Goal: Information Seeking & Learning: Understand process/instructions

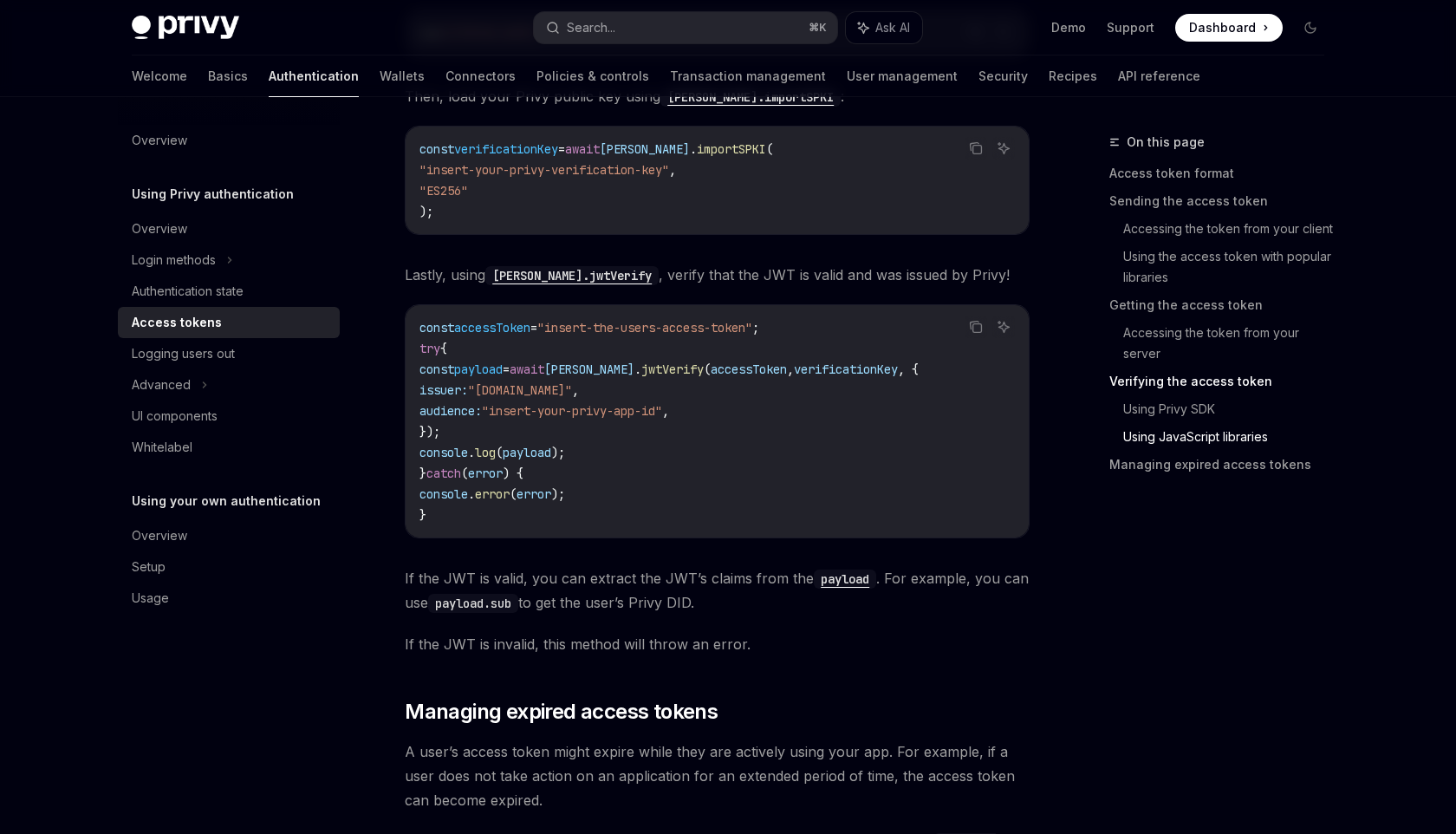
scroll to position [4806, 0]
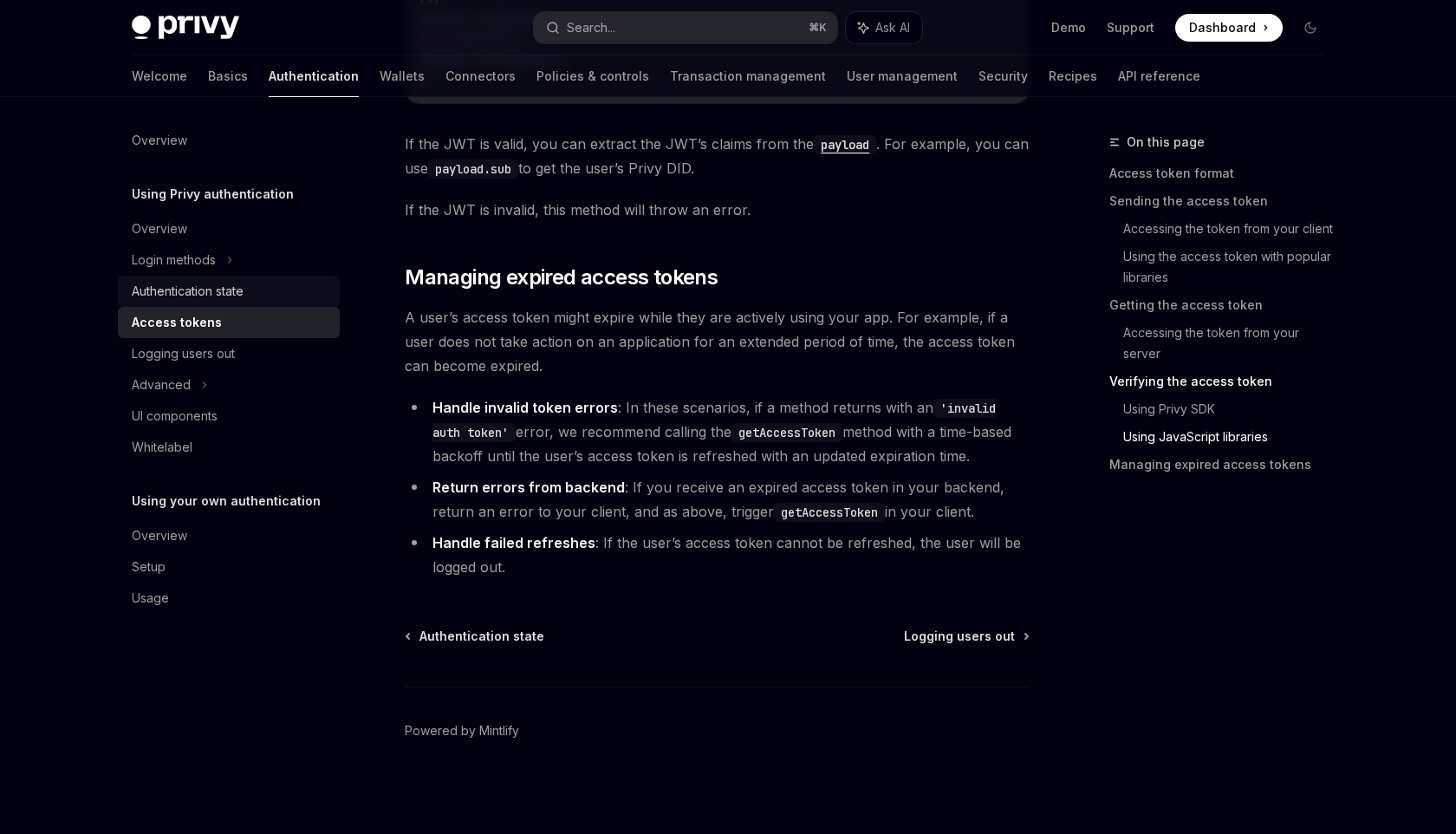
click at [229, 299] on div "Authentication state" at bounding box center [187, 291] width 111 height 21
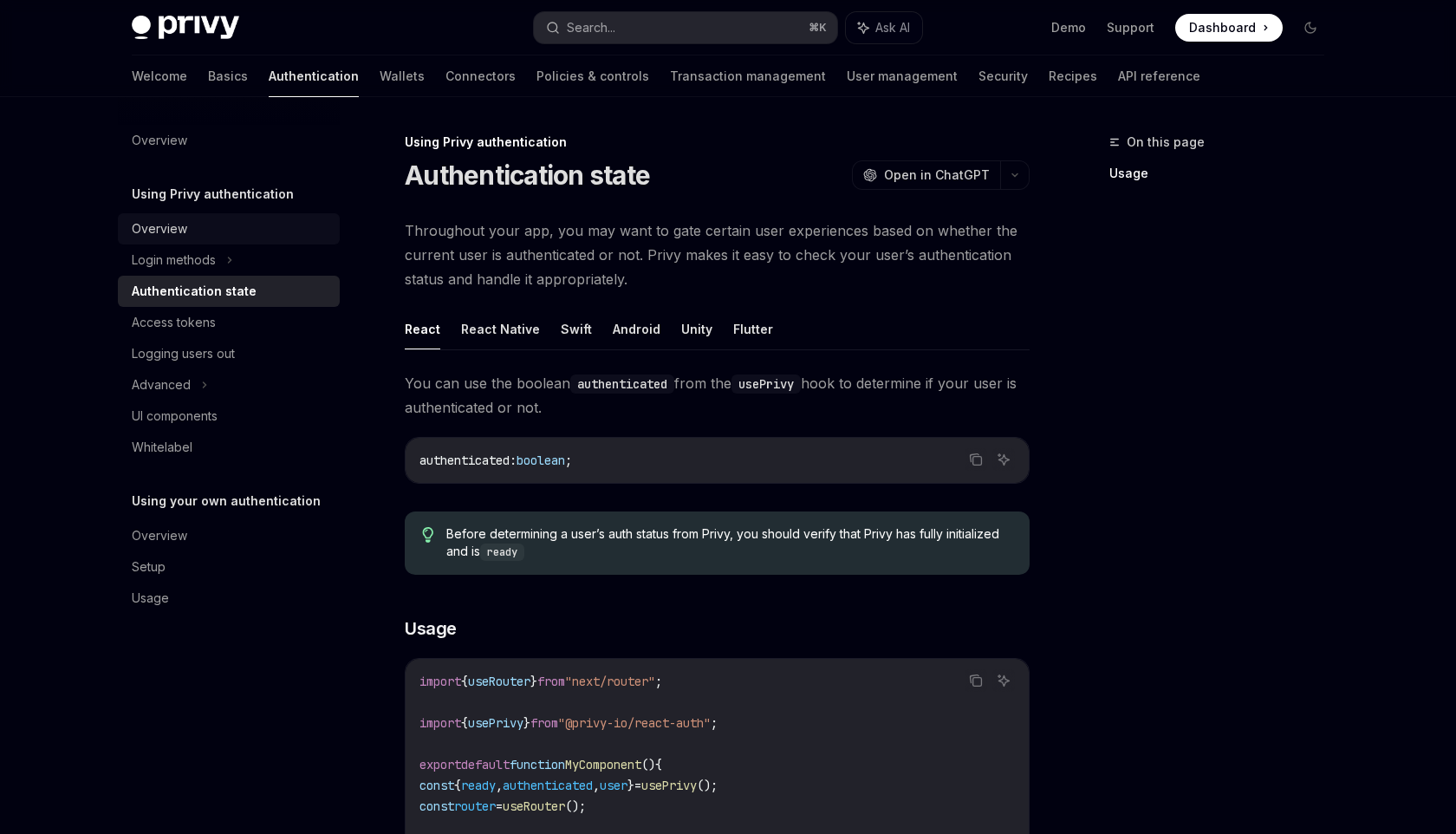
click at [205, 230] on div "Overview" at bounding box center [230, 229] width 197 height 21
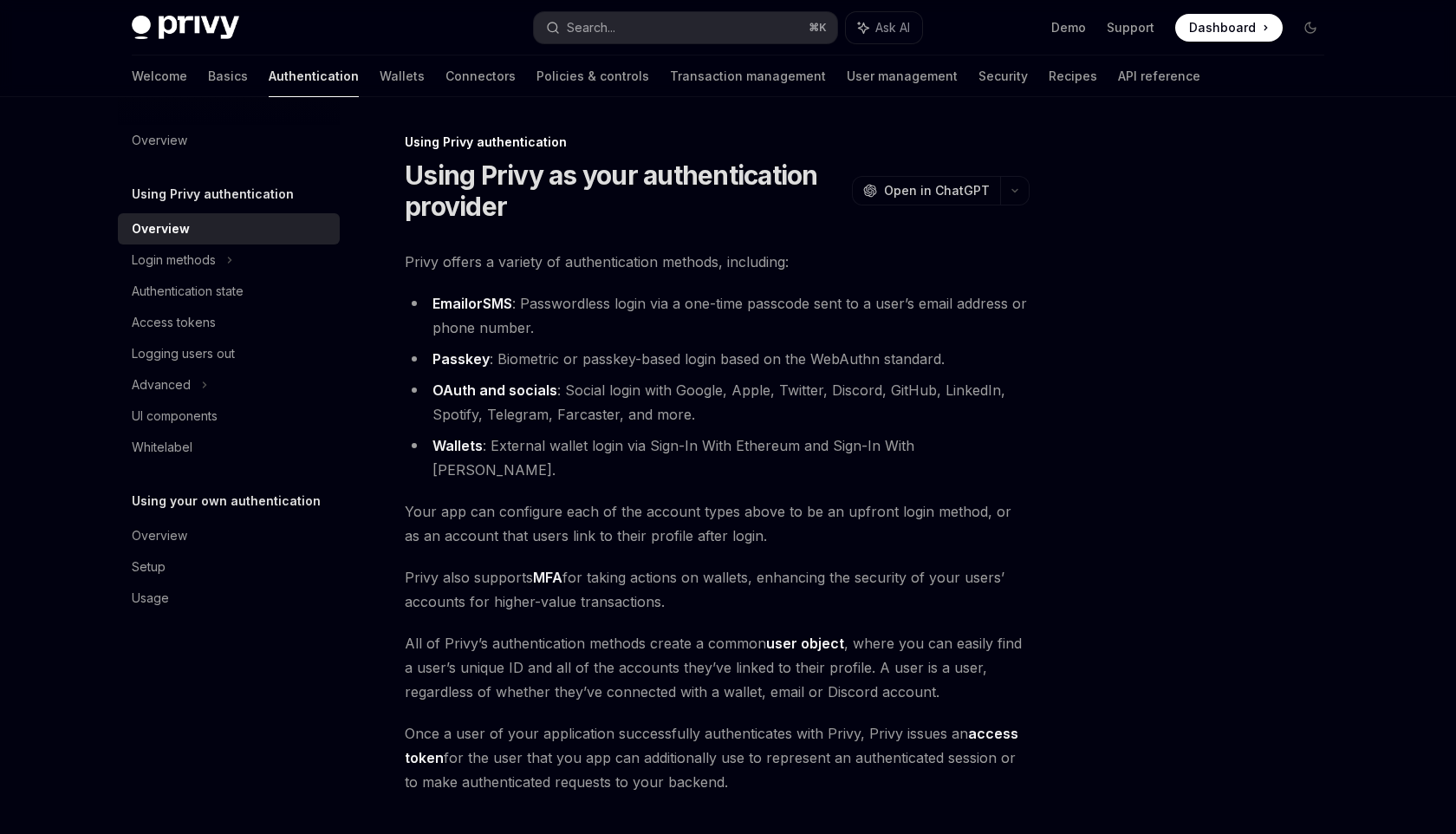
scroll to position [194, 0]
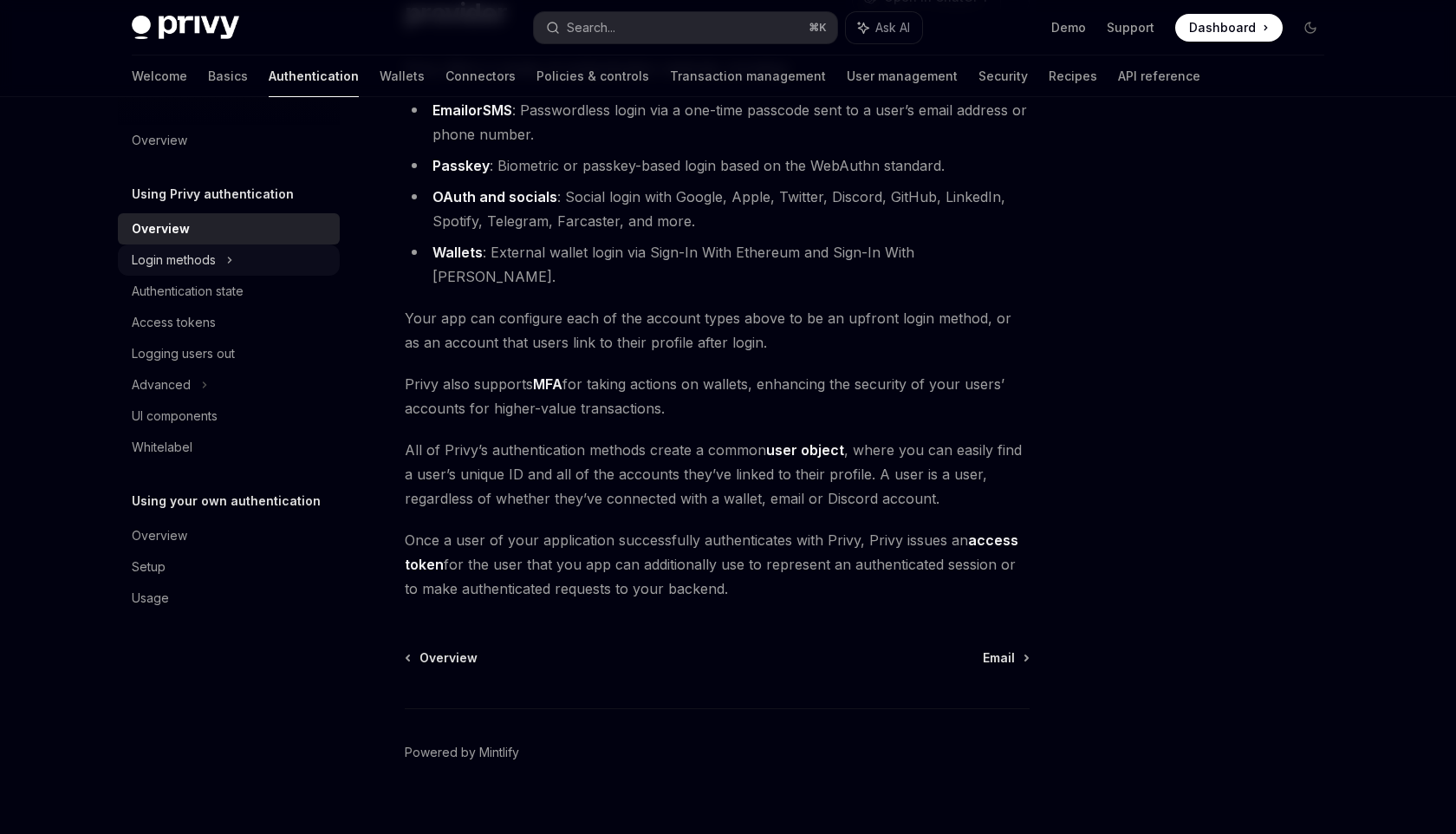
click at [235, 253] on div "Login methods" at bounding box center [229, 260] width 222 height 31
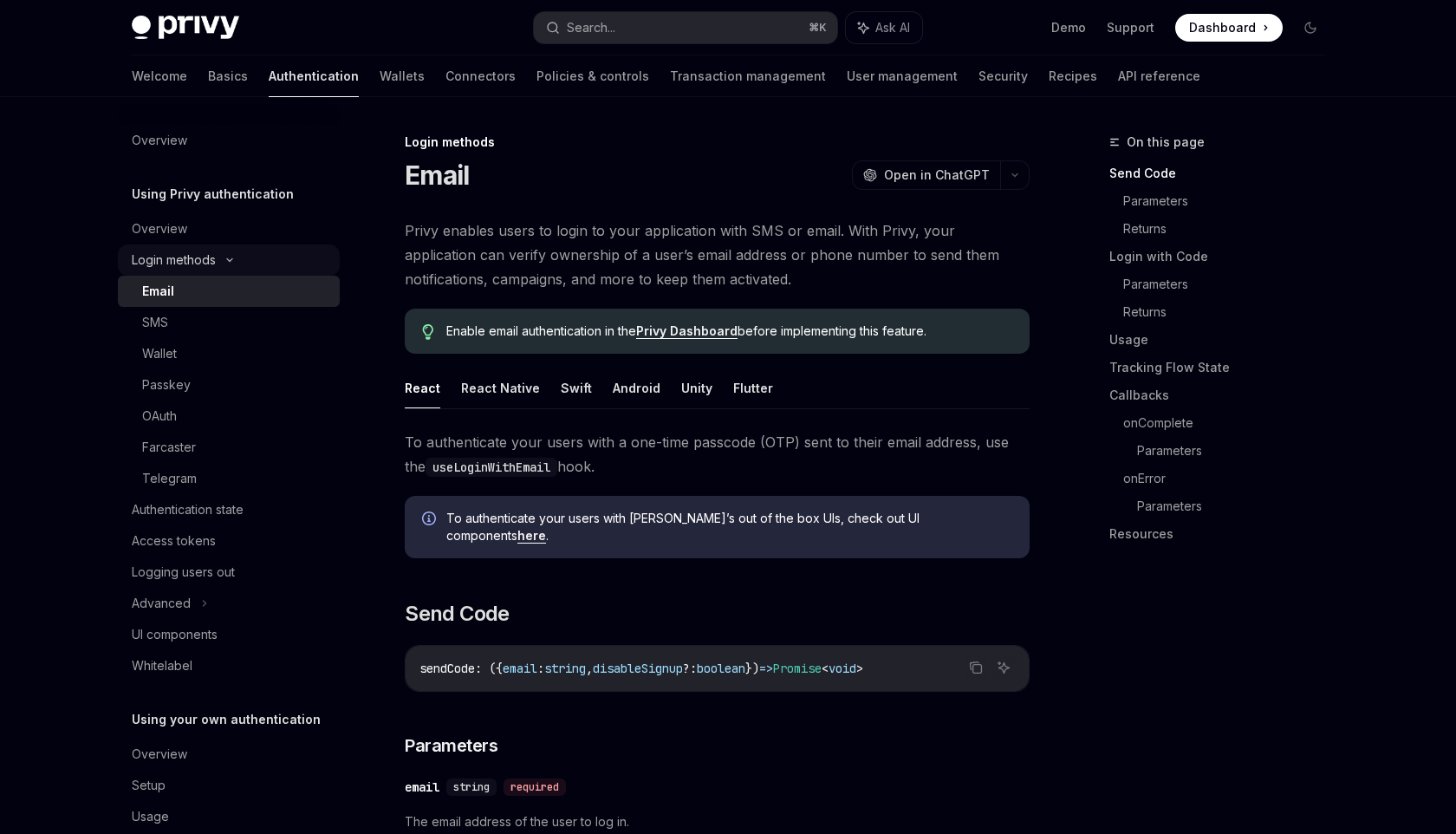
click at [232, 256] on div "Login methods" at bounding box center [229, 260] width 222 height 31
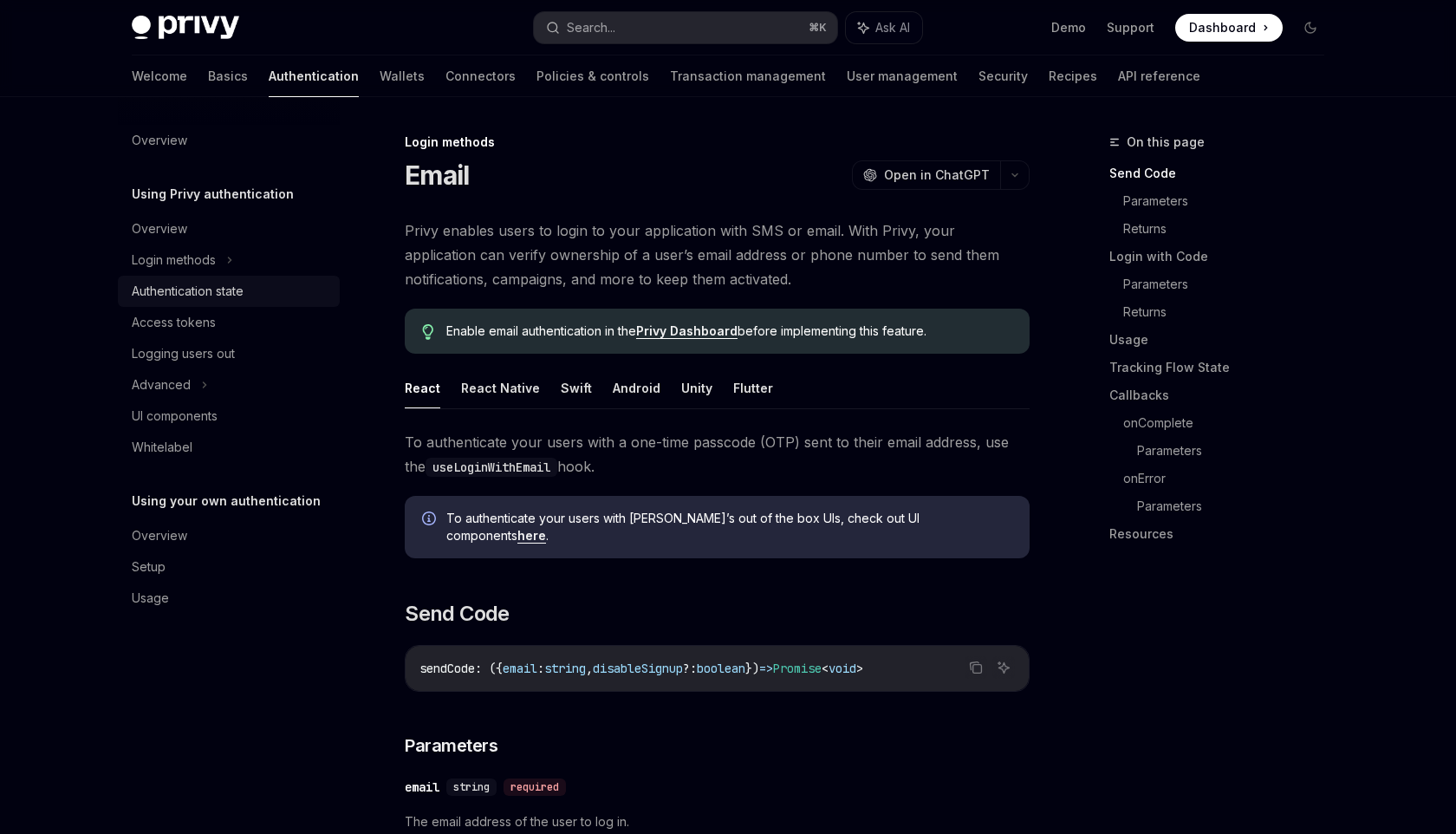
click at [218, 288] on div "Authentication state" at bounding box center [187, 291] width 111 height 21
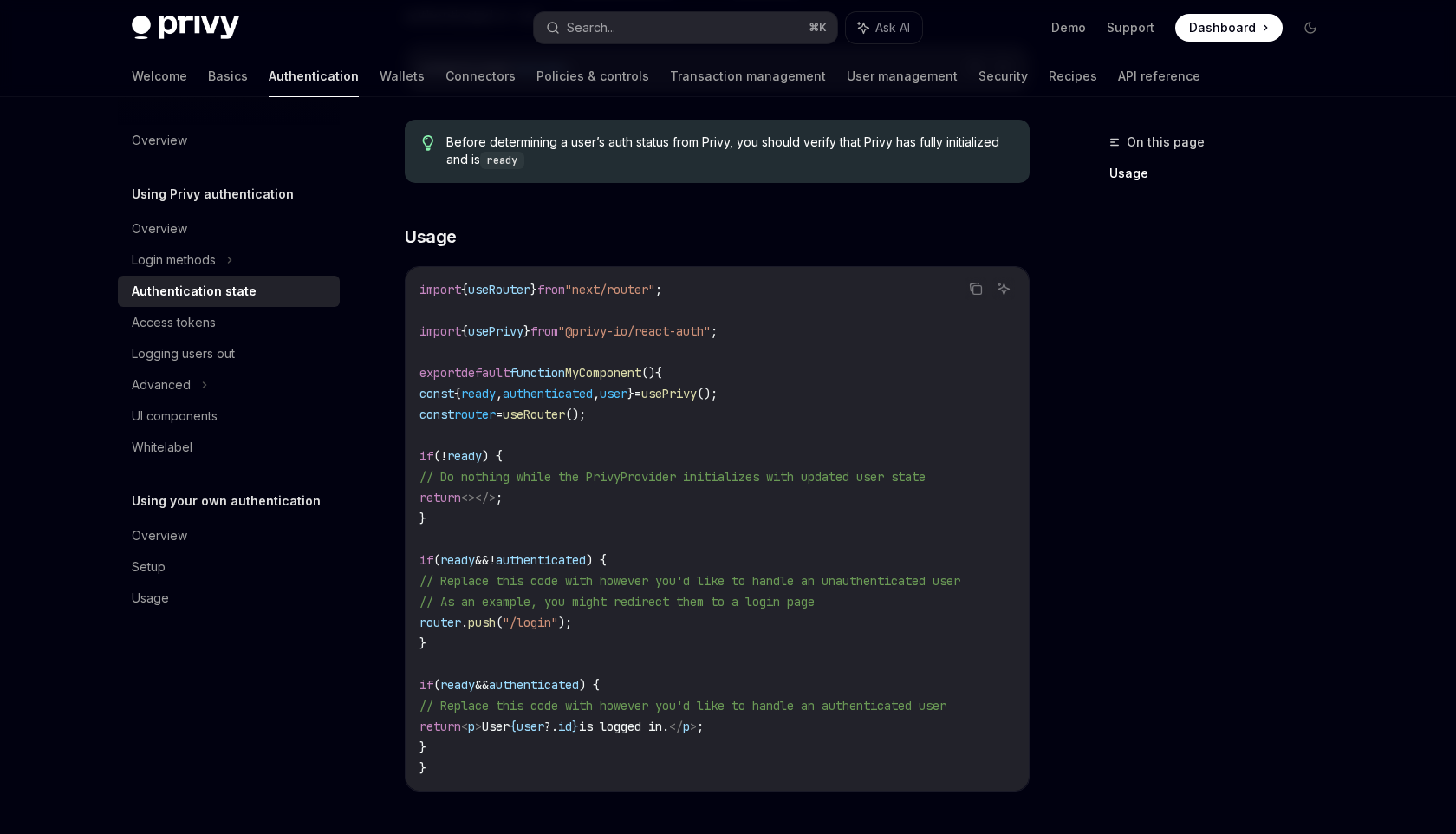
scroll to position [640, 0]
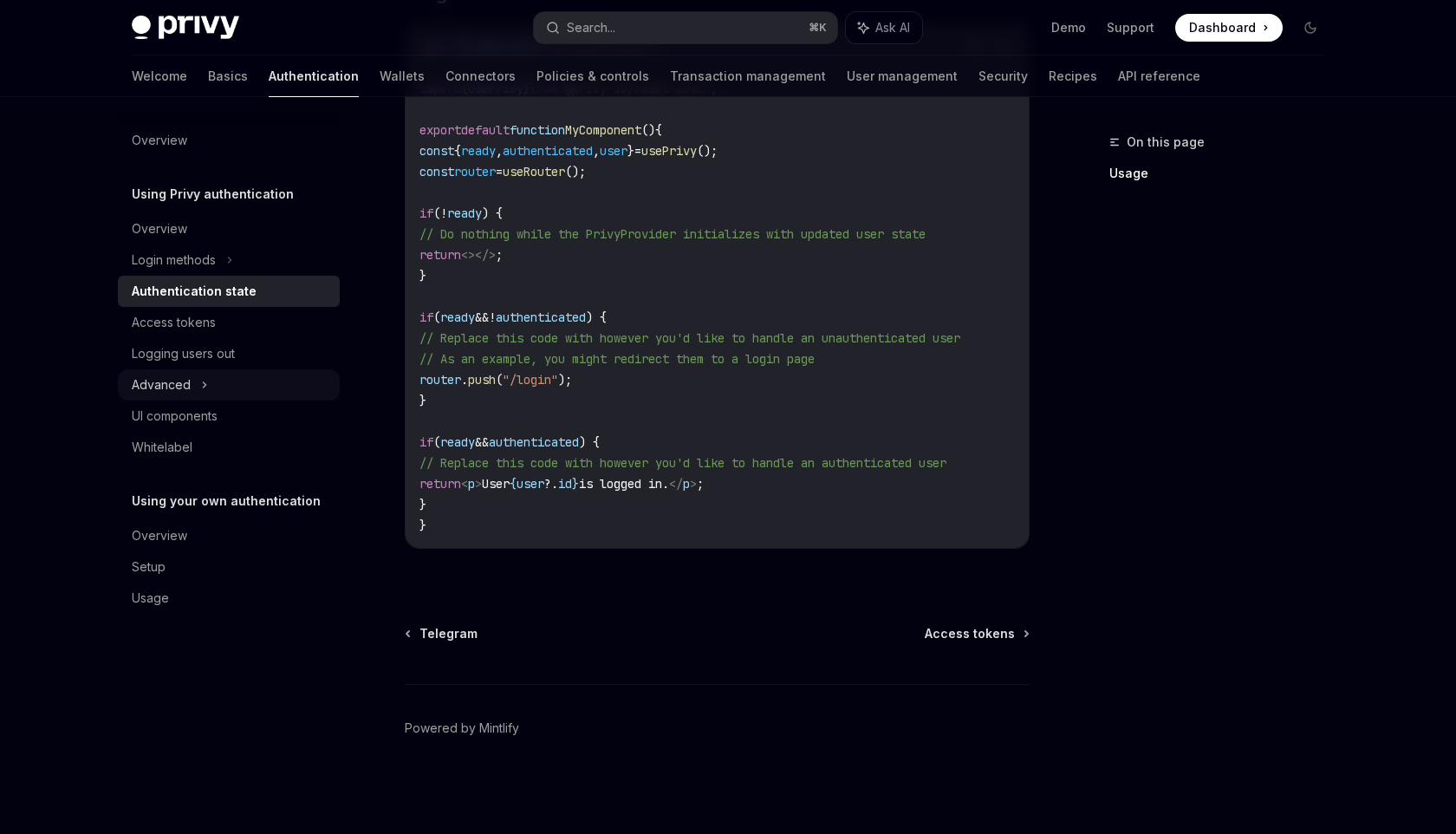
click at [203, 379] on icon at bounding box center [204, 384] width 7 height 21
click at [202, 381] on div "Advanced" at bounding box center [229, 384] width 222 height 31
click at [192, 533] on div "Overview" at bounding box center [230, 536] width 197 height 21
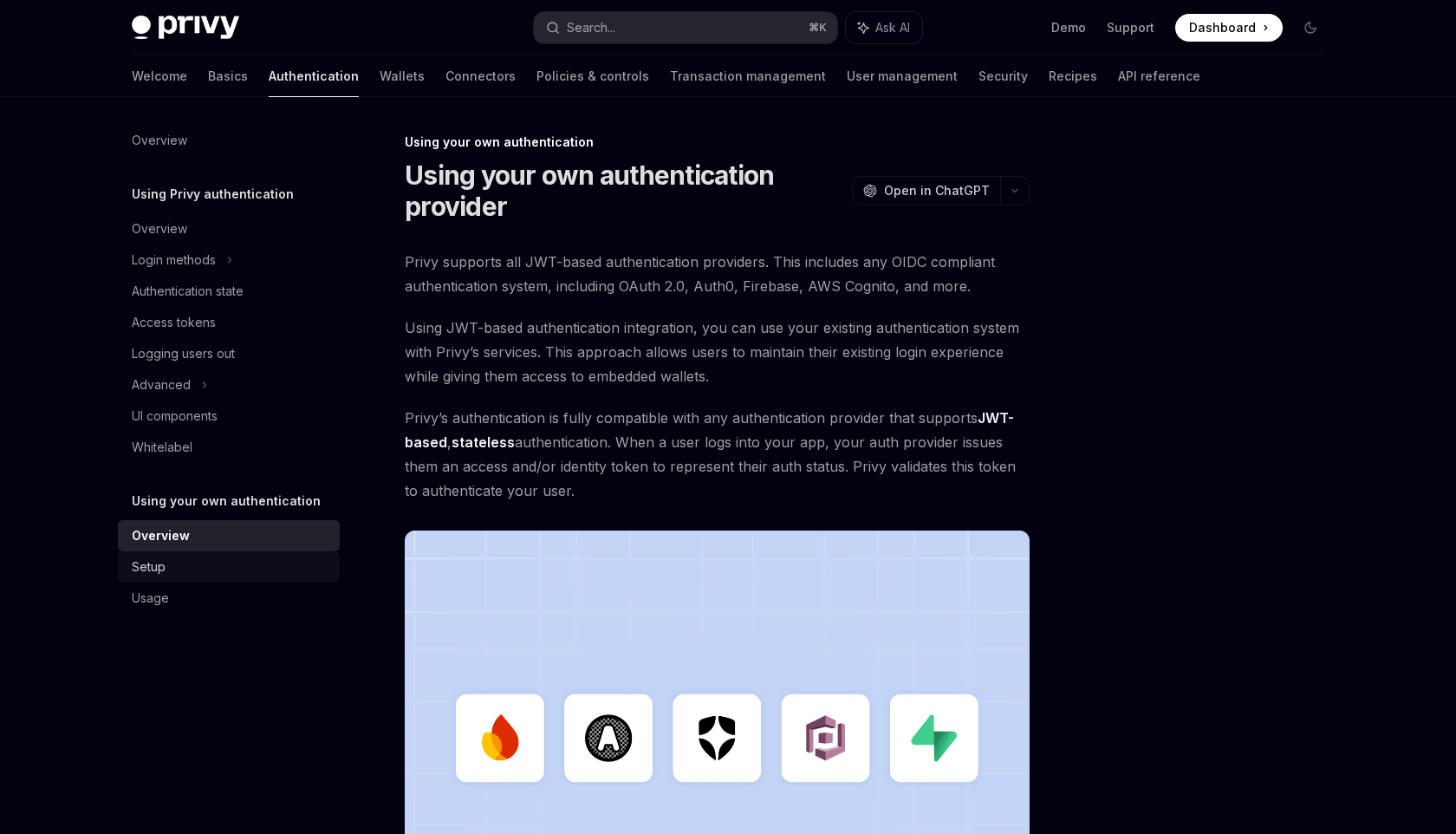
click at [182, 570] on div "Setup" at bounding box center [230, 567] width 197 height 21
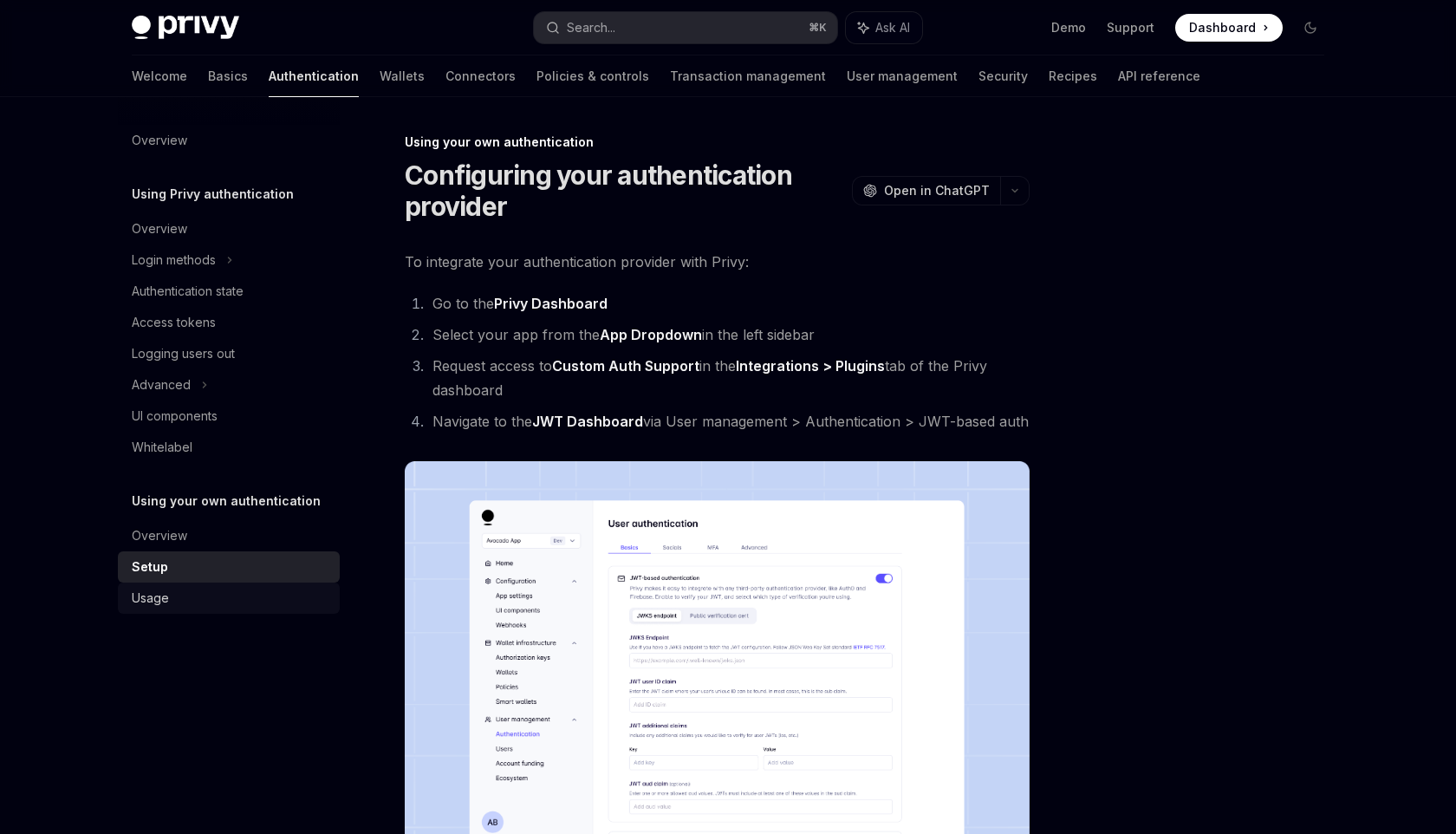
click at [179, 595] on div "Usage" at bounding box center [230, 598] width 197 height 21
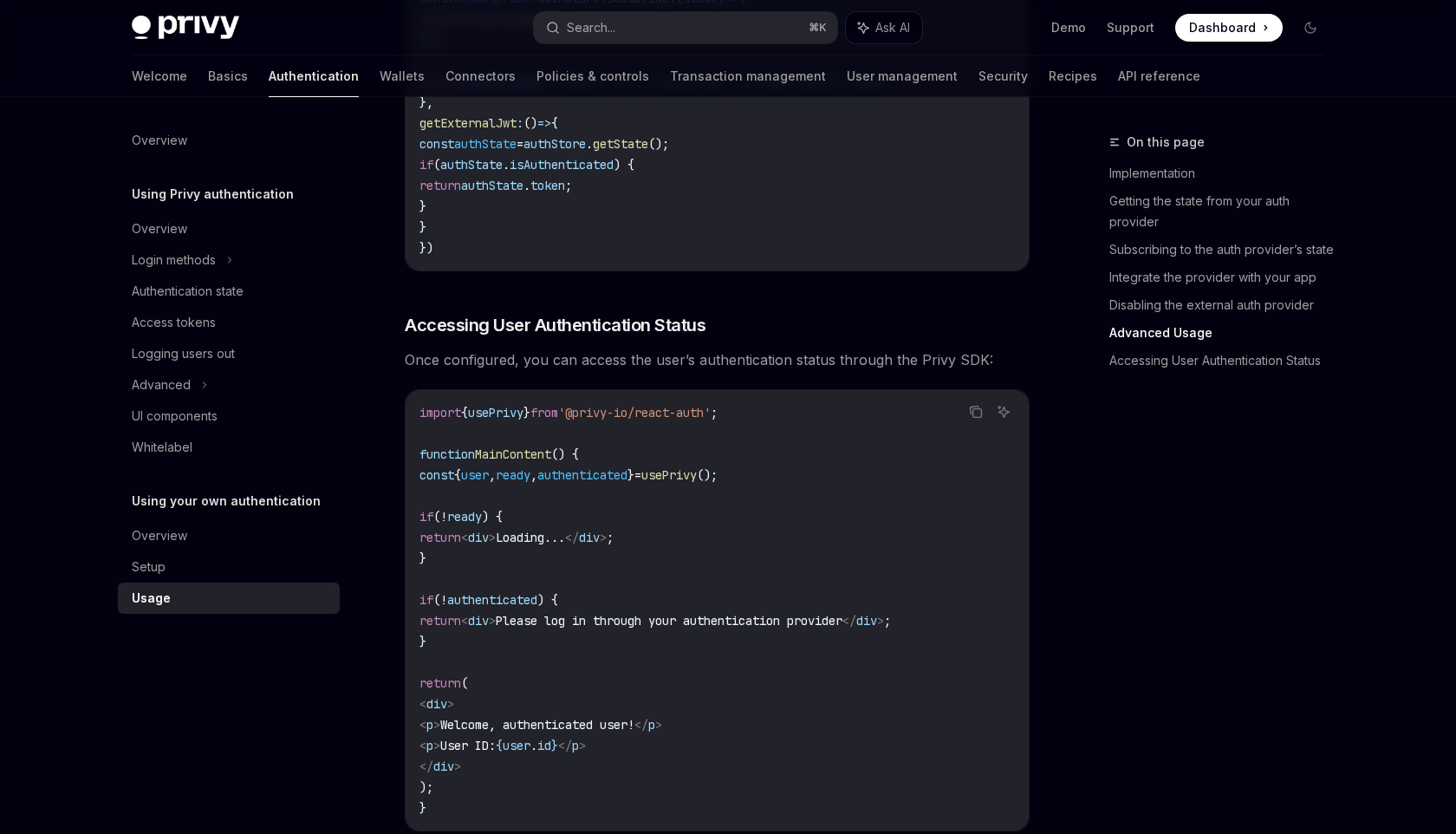
scroll to position [3337, 0]
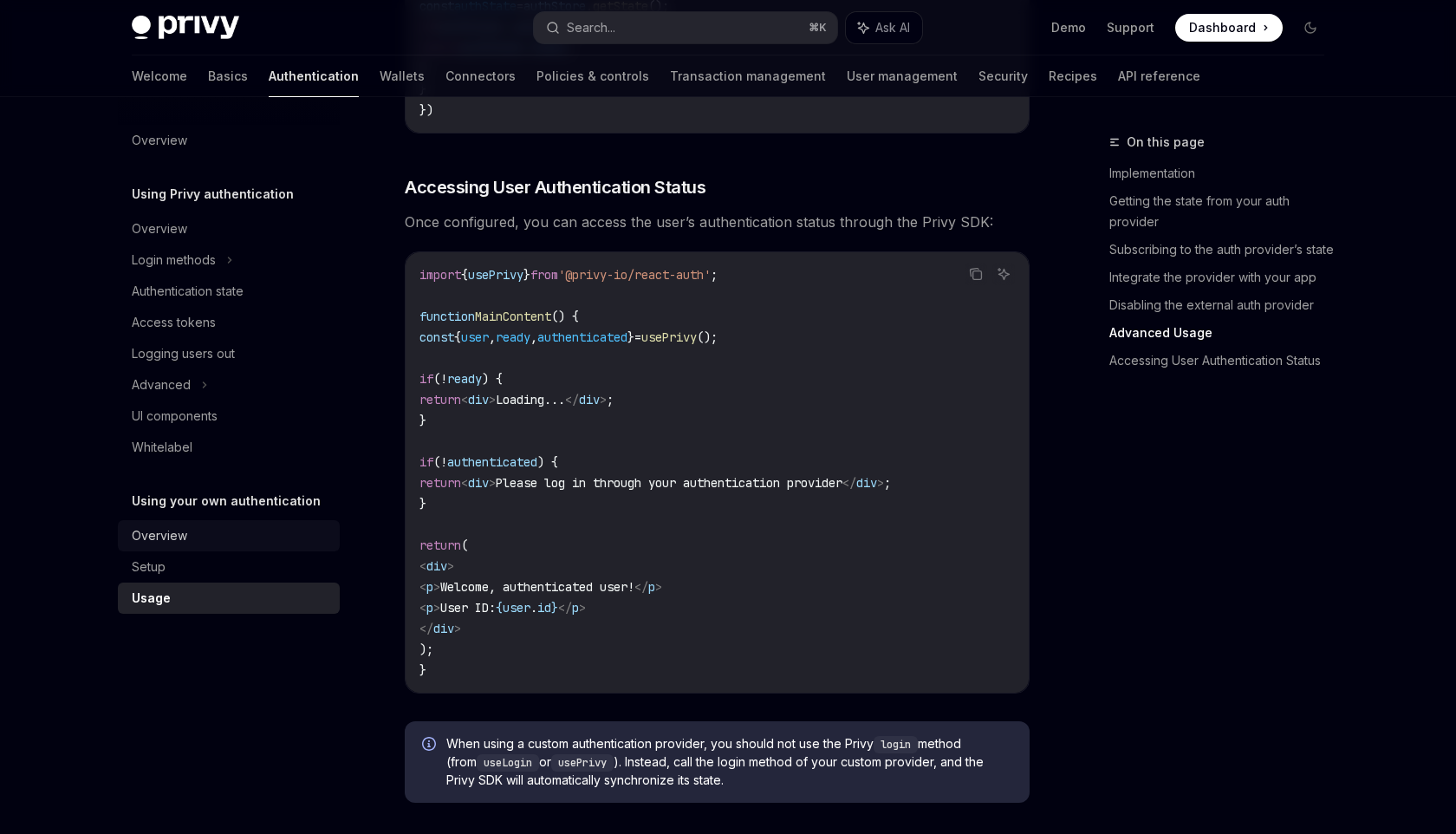
click at [186, 551] on link "Overview" at bounding box center [229, 535] width 222 height 31
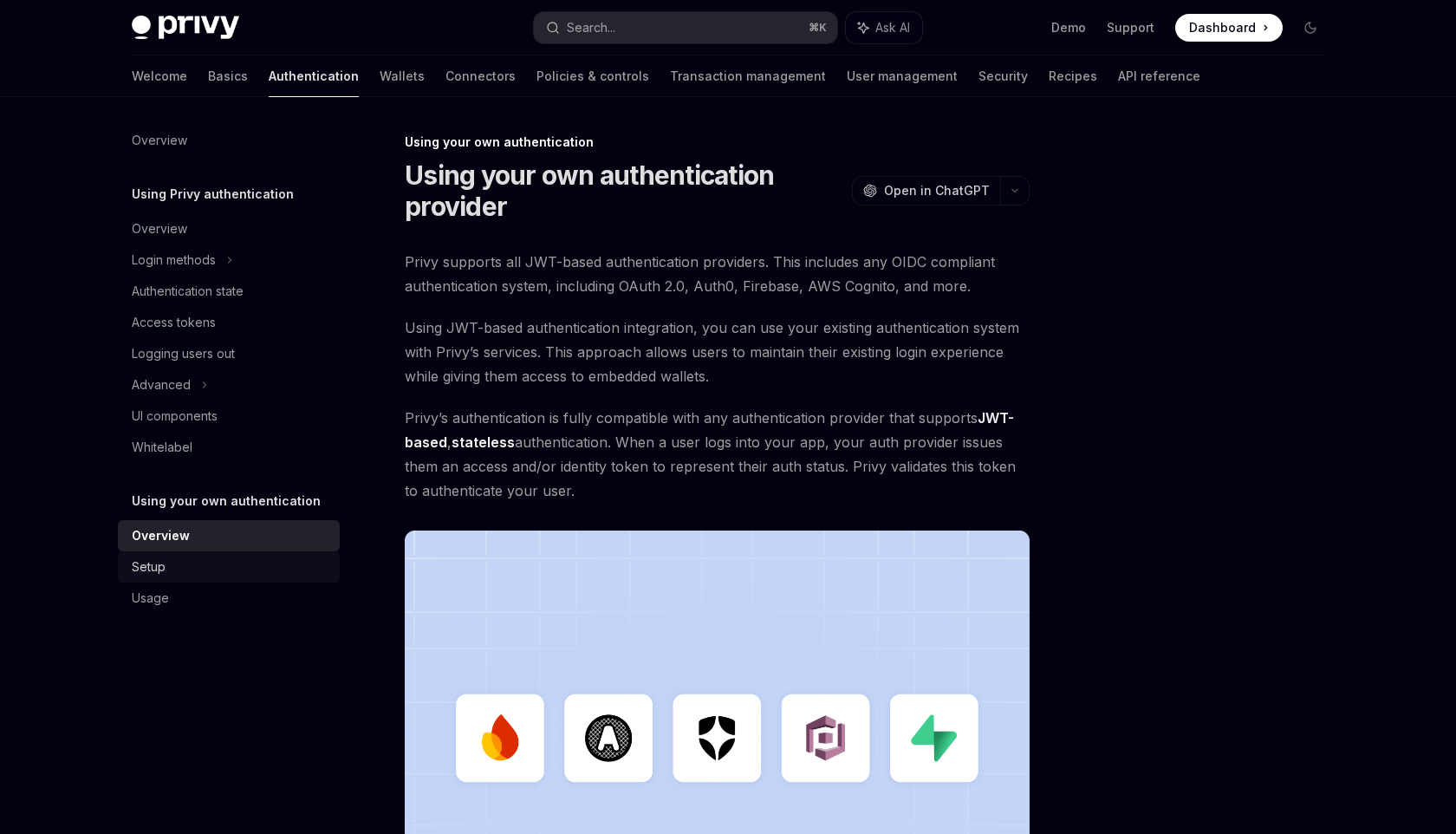
click at [189, 576] on div "Setup" at bounding box center [230, 567] width 197 height 21
type textarea "*"
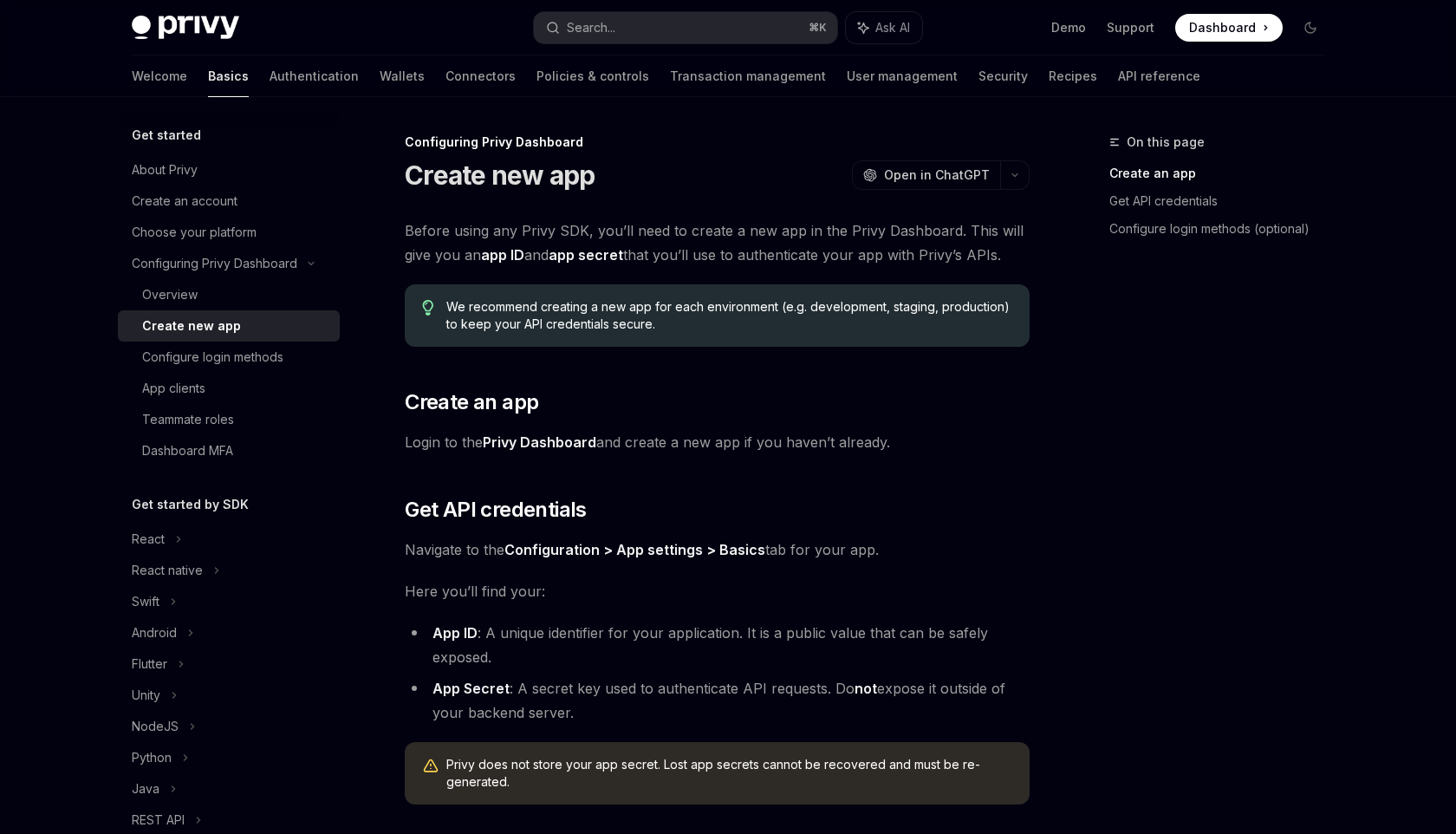
scroll to position [383, 0]
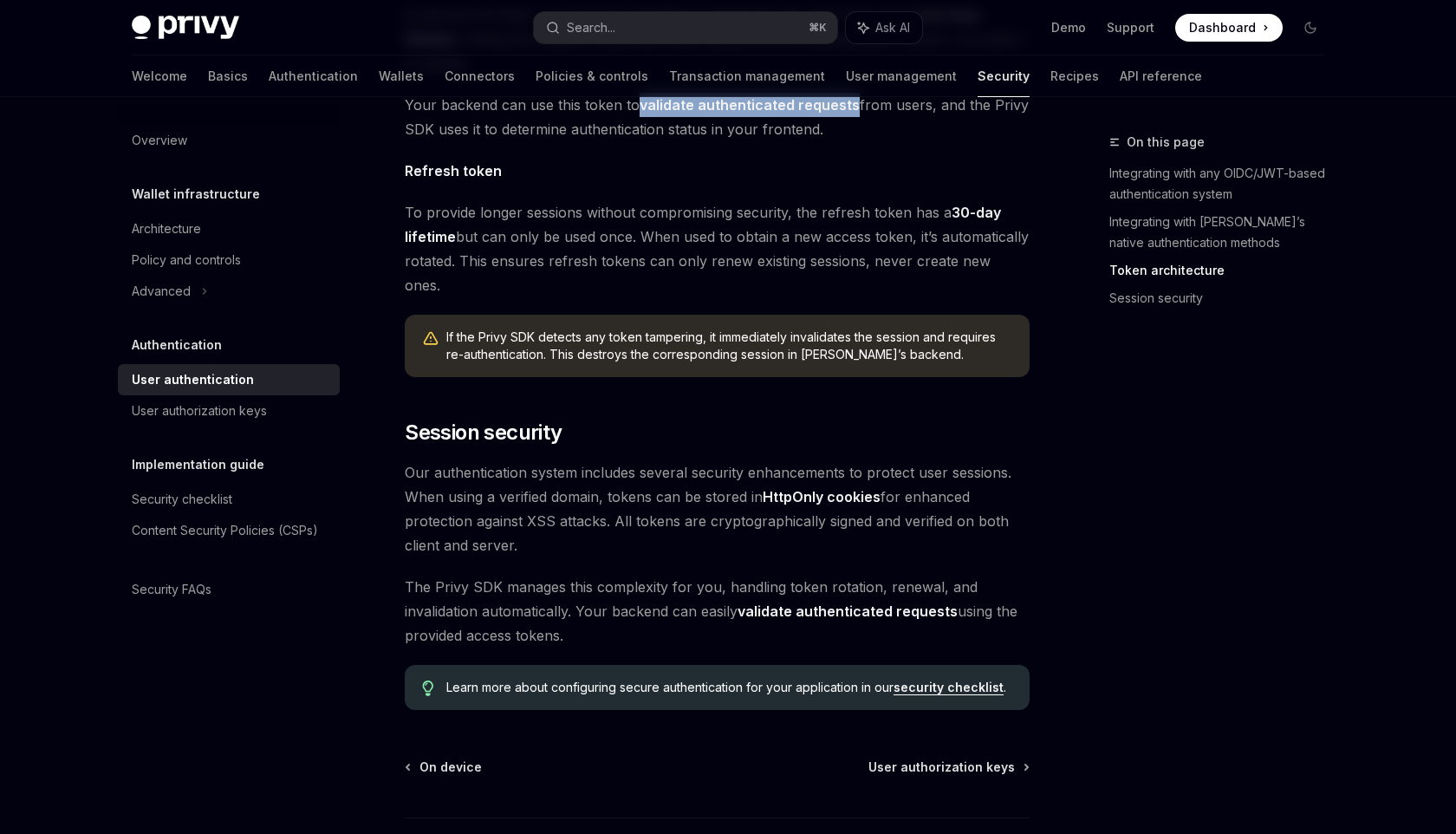
scroll to position [1313, 0]
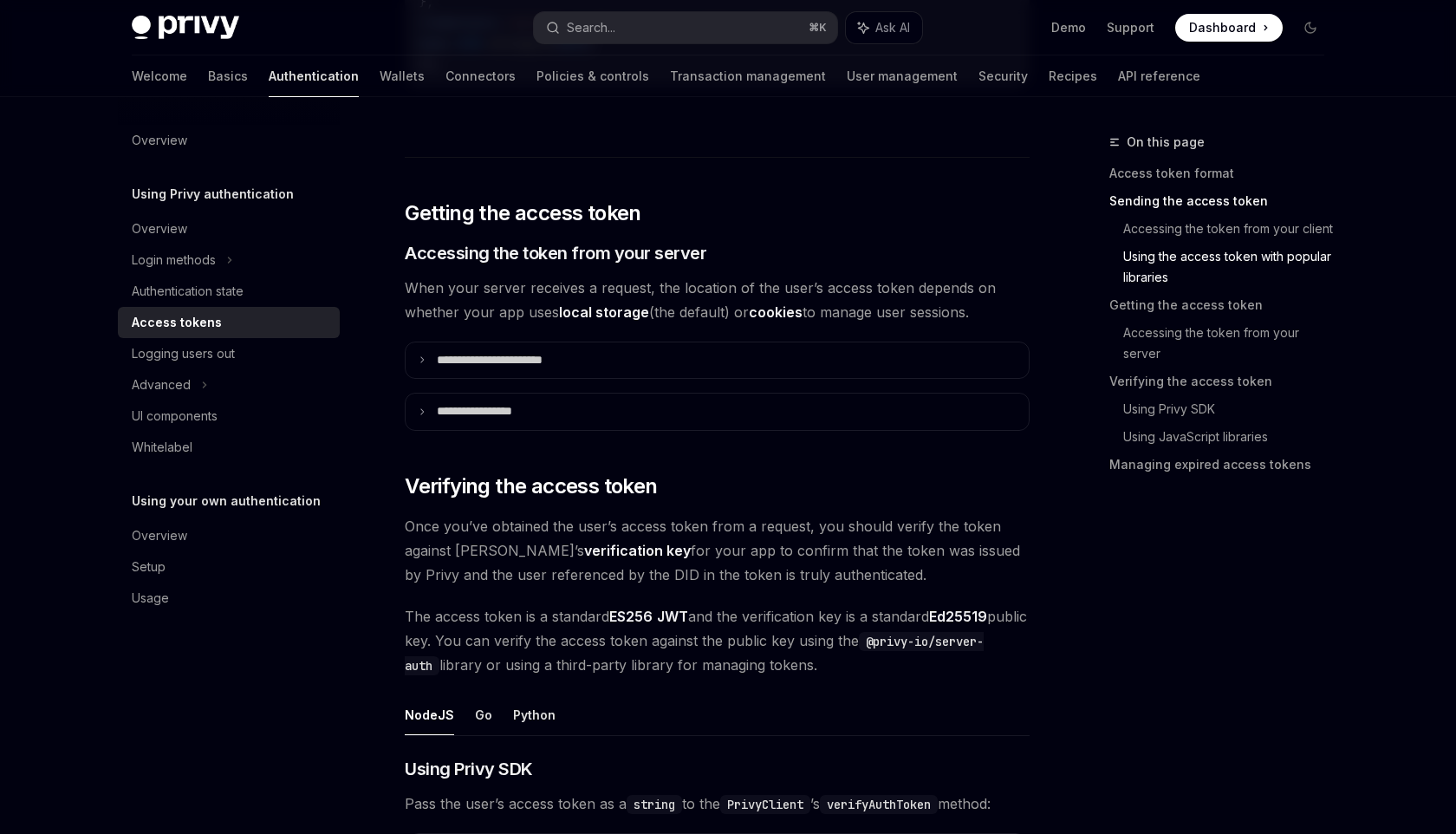
scroll to position [2118, 0]
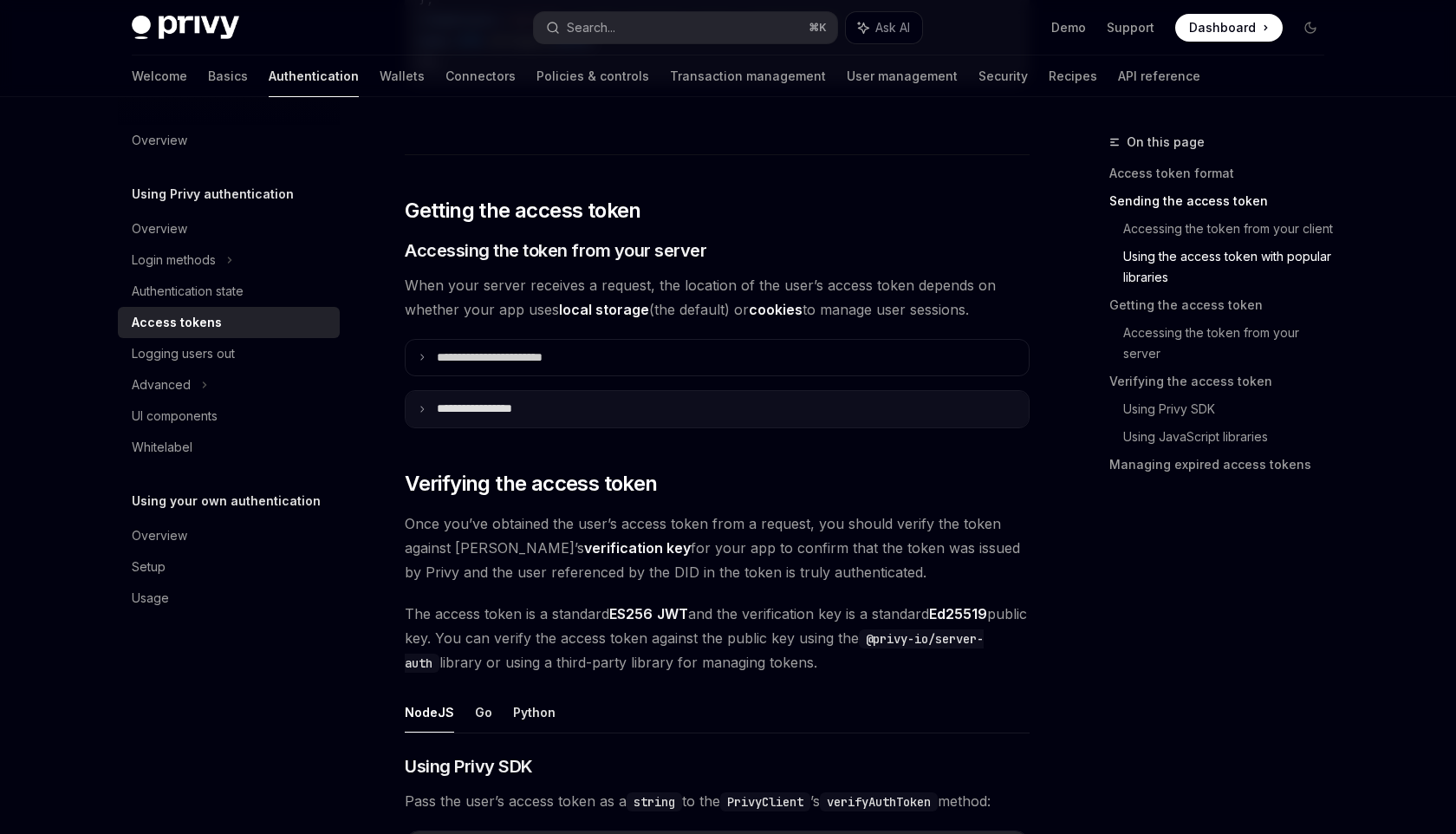
click at [423, 405] on icon at bounding box center [421, 408] width 9 height 9
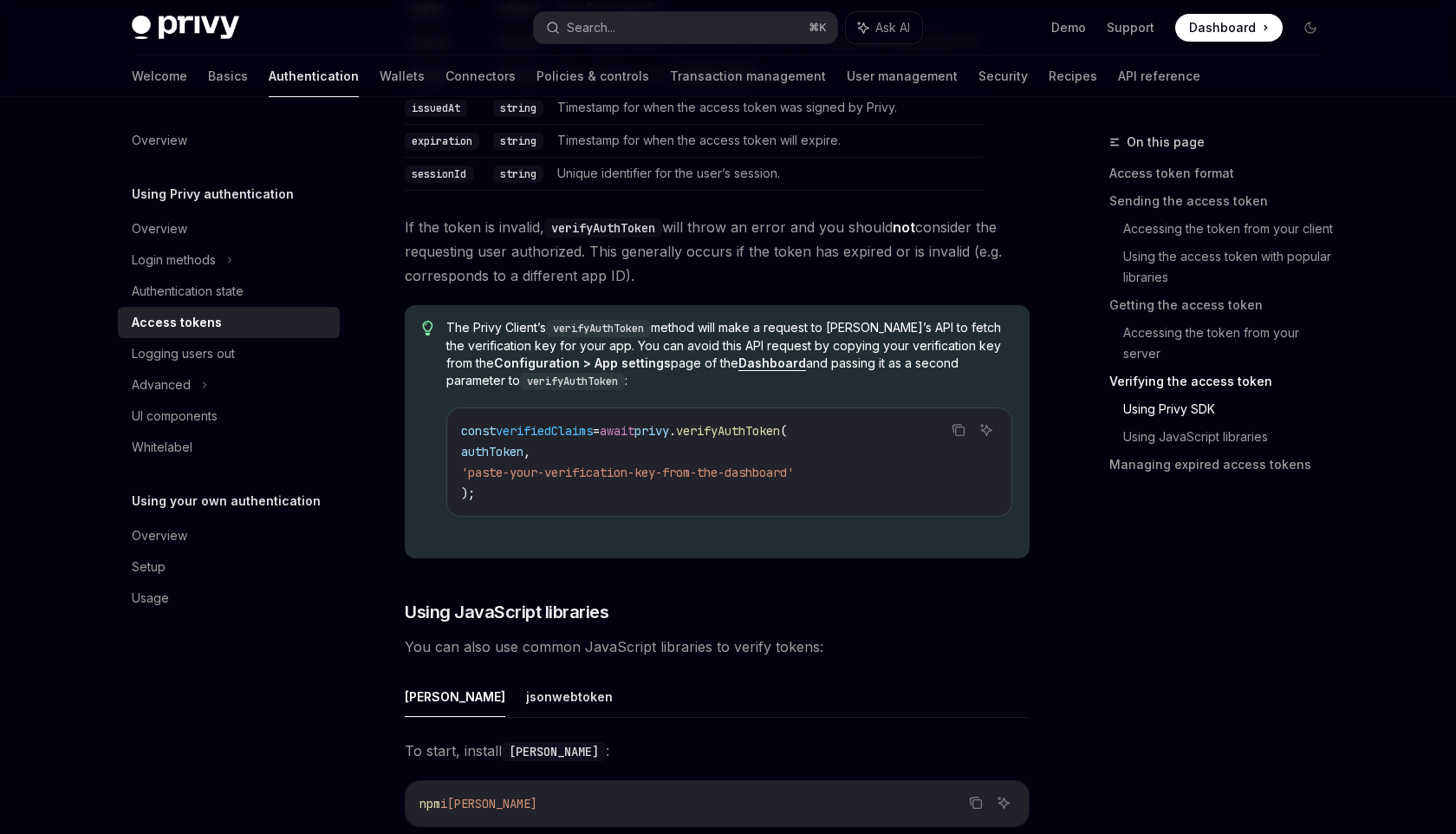
scroll to position [3600, 0]
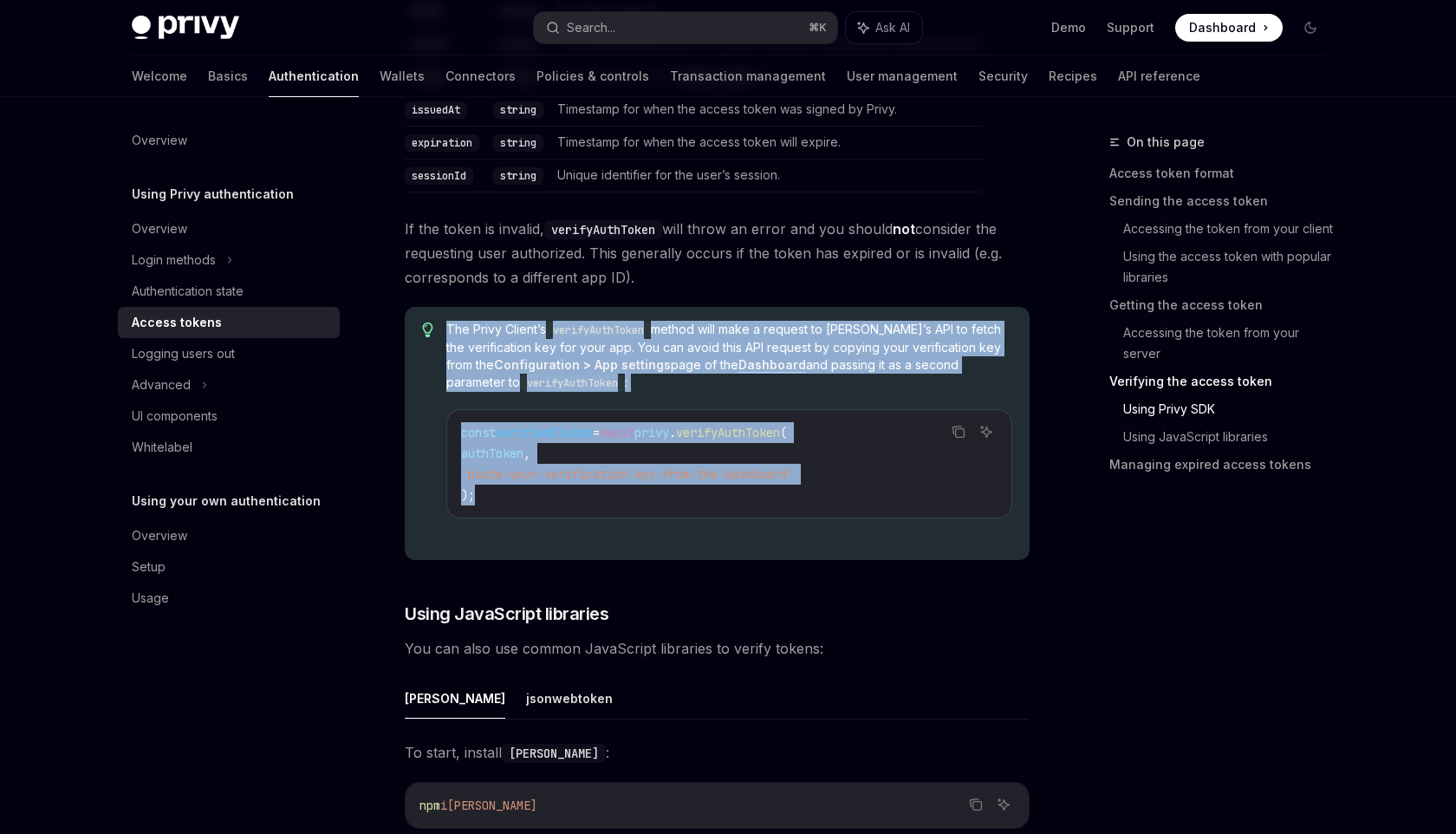
drag, startPoint x: 465, startPoint y: 526, endPoint x: 442, endPoint y: 332, distance: 195.4
click at [442, 332] on div "The Privy Client’s verifyAuthToken method will make a request to [PERSON_NAME]’…" at bounding box center [716, 434] width 625 height 253
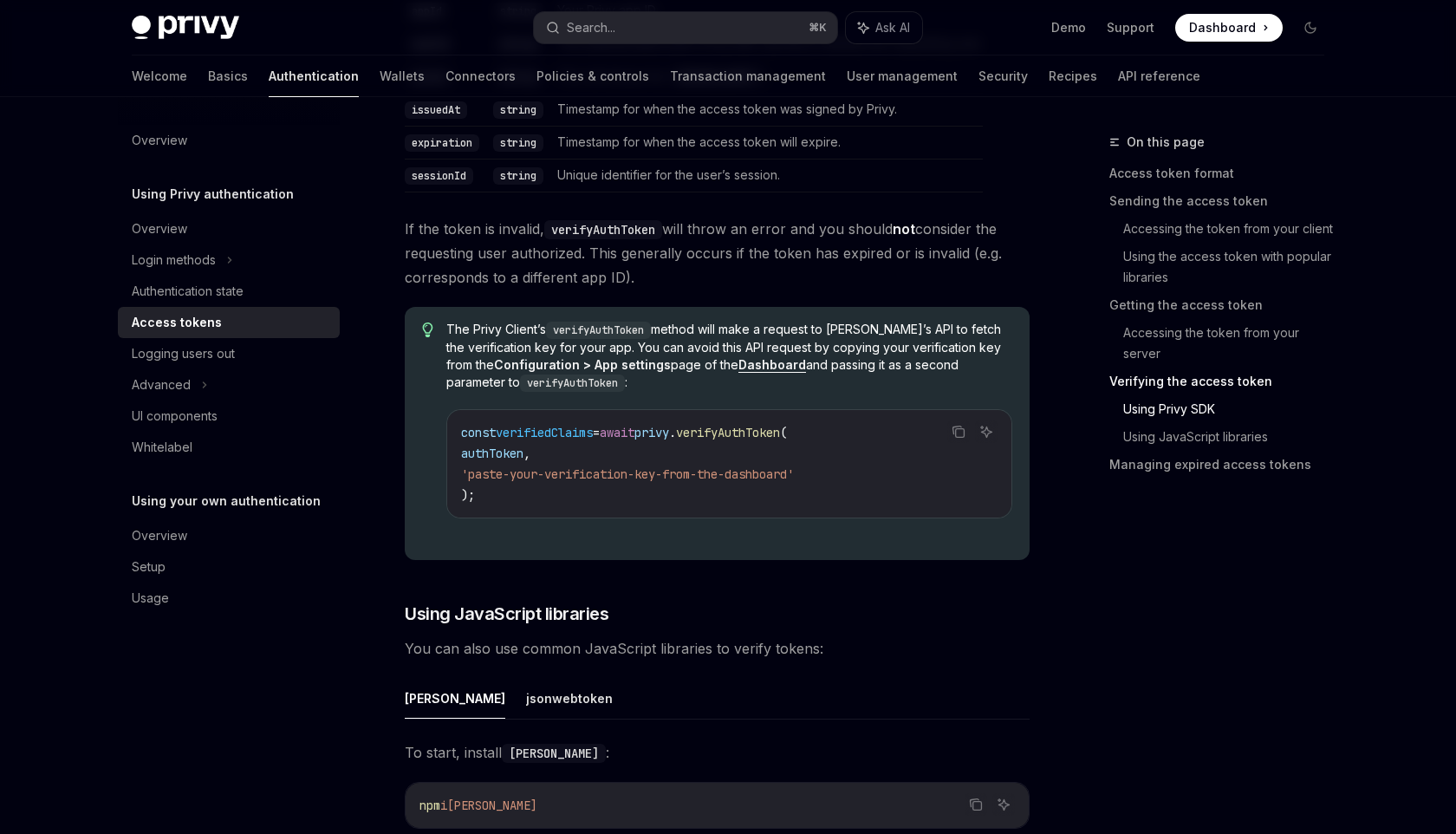
click at [593, 372] on span "The Privy Client’s verifyAuthToken method will make a request to [PERSON_NAME]’…" at bounding box center [728, 355] width 566 height 71
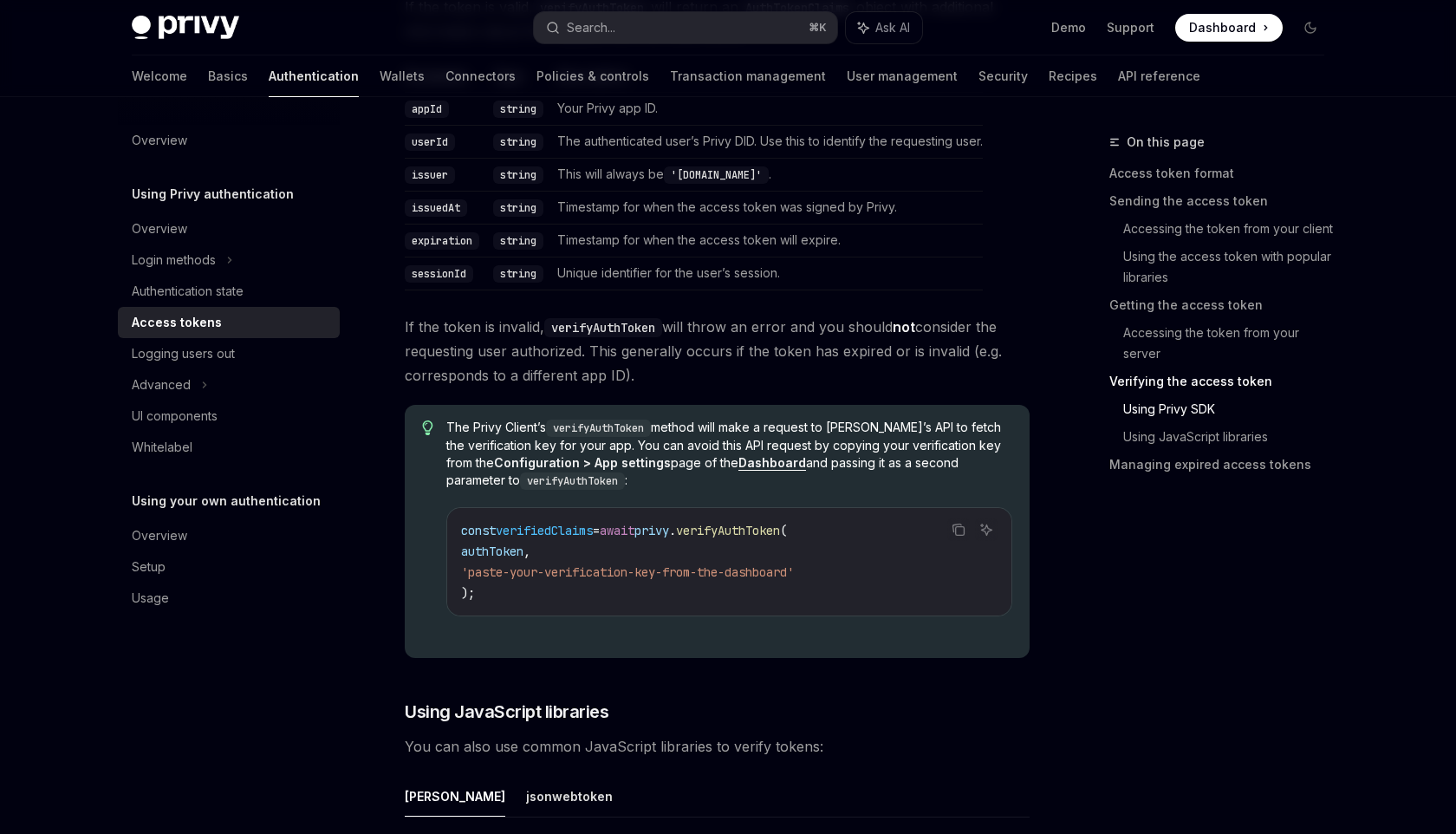
scroll to position [3499, 0]
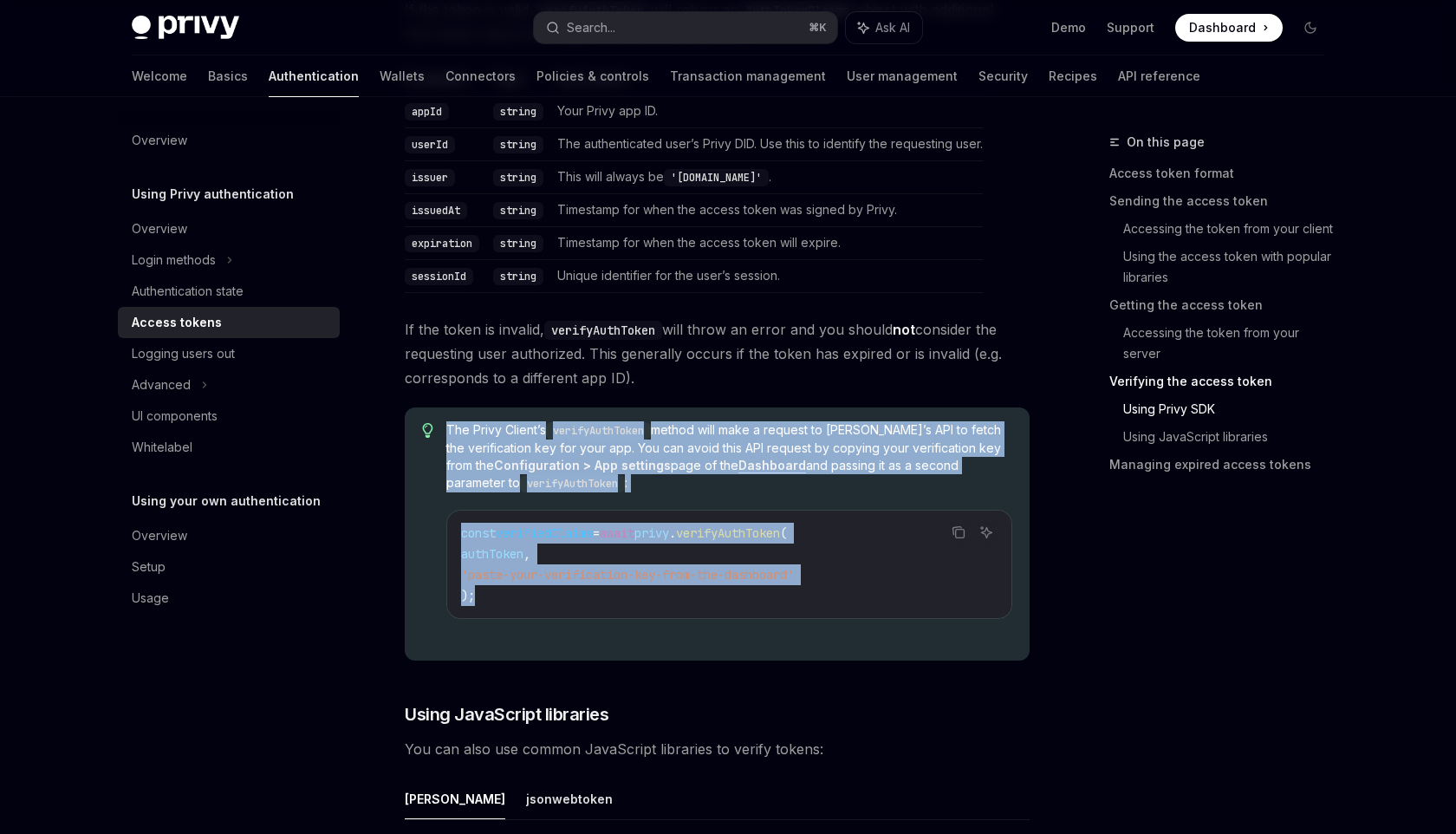
drag, startPoint x: 463, startPoint y: 607, endPoint x: 448, endPoint y: 430, distance: 177.6
click at [448, 430] on div "The Privy Client’s verifyAuthToken method will make a request to [PERSON_NAME]’…" at bounding box center [728, 534] width 566 height 226
copy div "The Privy Client’s verifyAuthToken method will make a request to [PERSON_NAME]’…"
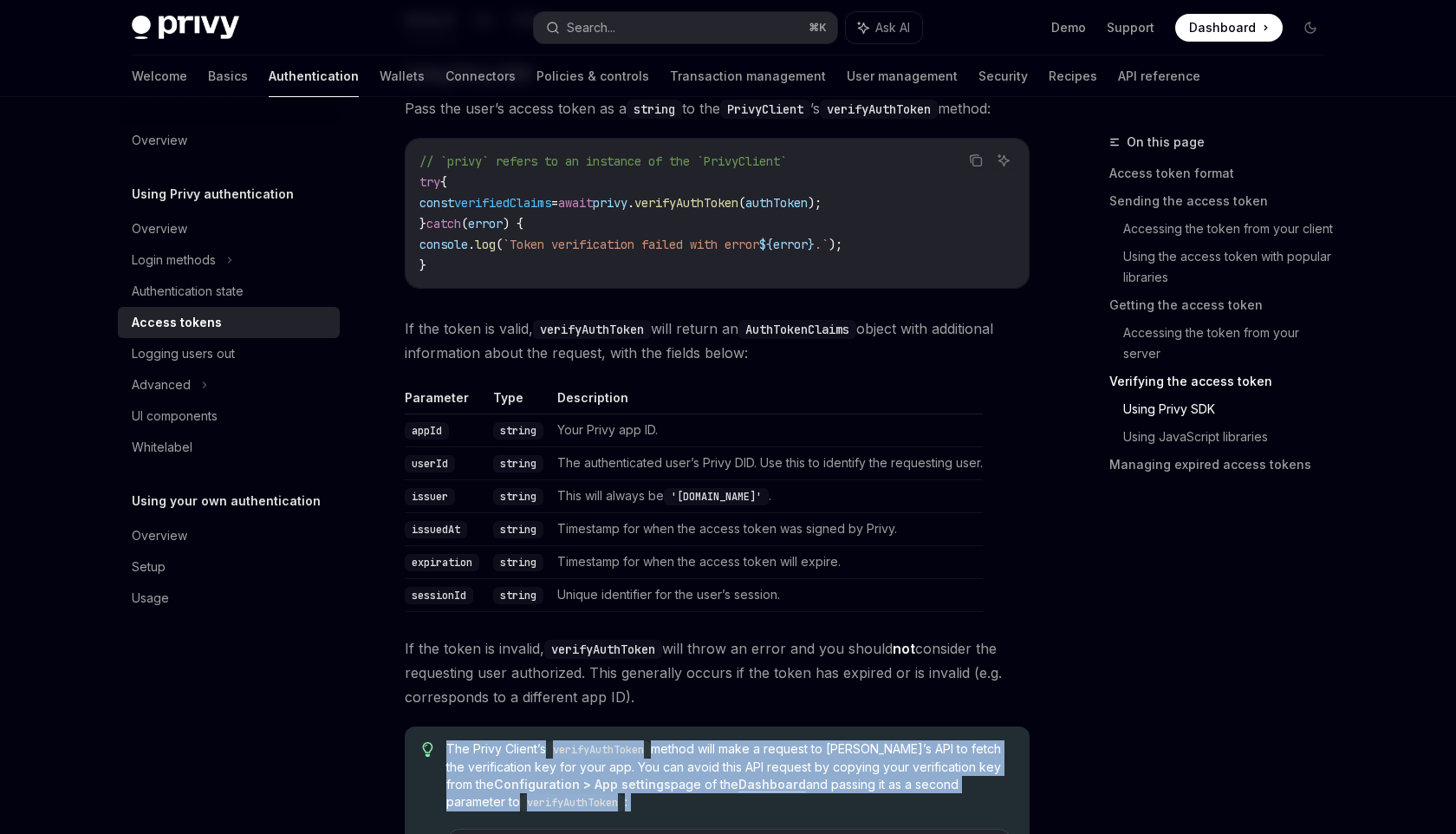
scroll to position [3177, 0]
